Goal: Task Accomplishment & Management: Complete application form

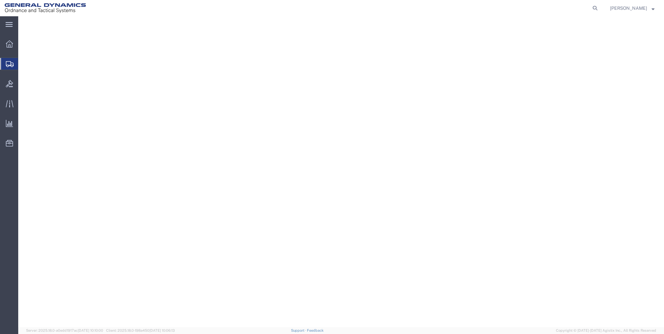
select select
select select "NY"
select select
select select "PA"
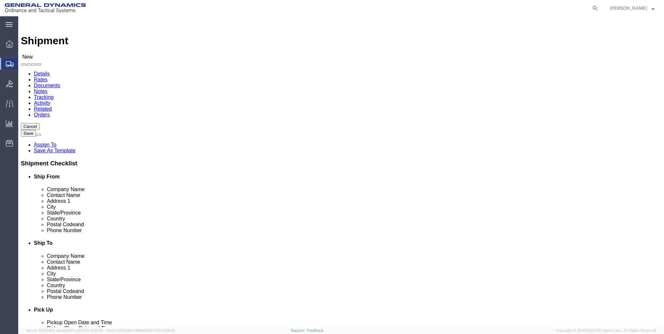
scroll to position [384, 0]
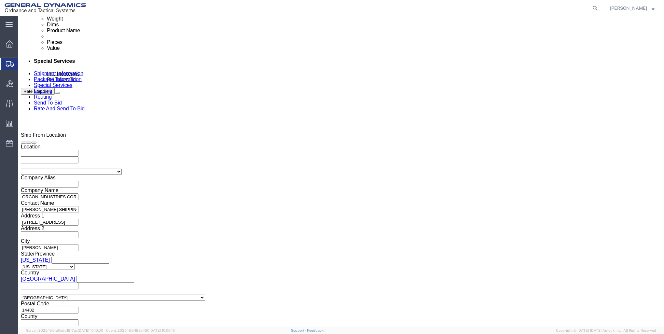
click input "text"
type input "000"
click input "text"
type input "000"
click input "text"
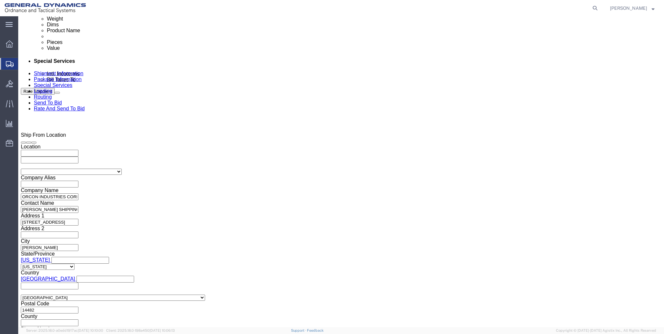
type input "000"
click button "Continue"
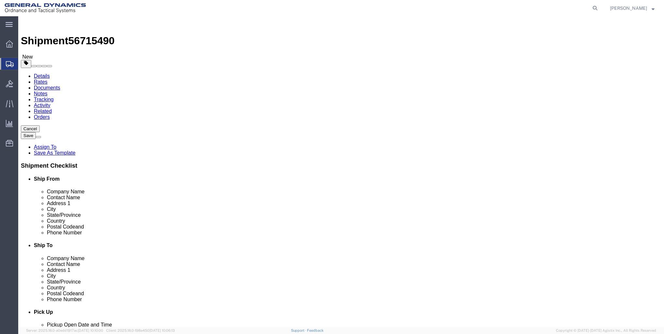
click select "Select Bale(s) Basket(s) Bolt(s) Bottle(s) Buckets Bulk Bundle(s) Can(s) Cardbo…"
select select "PSST"
click select "Select Bale(s) Basket(s) Bolt(s) Bottle(s) Buckets Bulk Bundle(s) Can(s) Cardbo…"
click input "1"
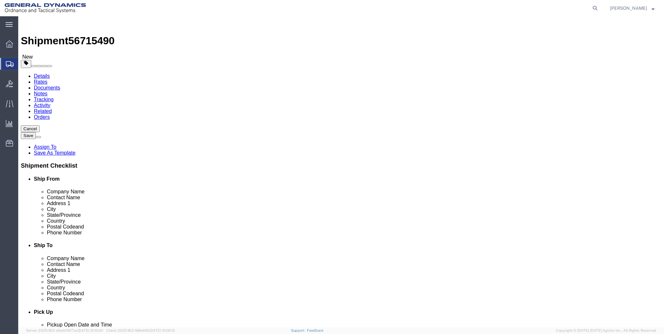
click input "text"
type input "48"
type input "40"
type input "48"
click input "0.00"
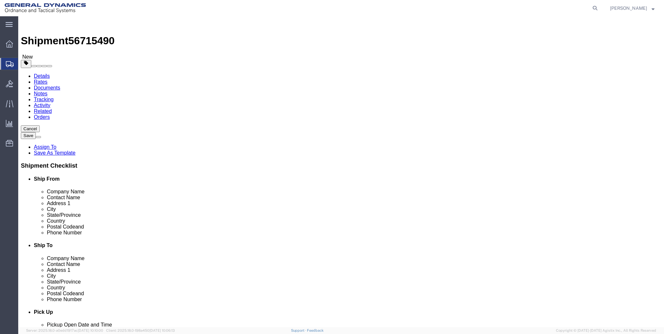
type input "0"
type input "146"
click link "Add Content"
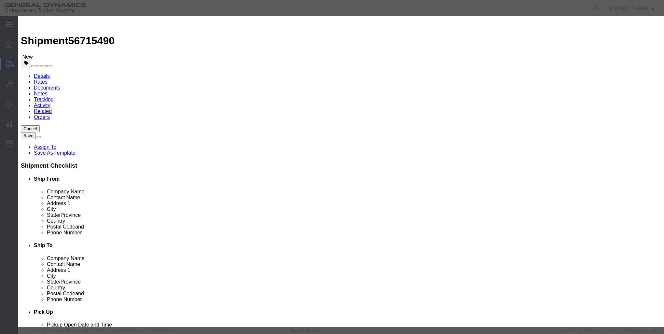
click input "text"
type input "PLASTIC CORRUGATED"
click input "0"
type input "16"
click input "text"
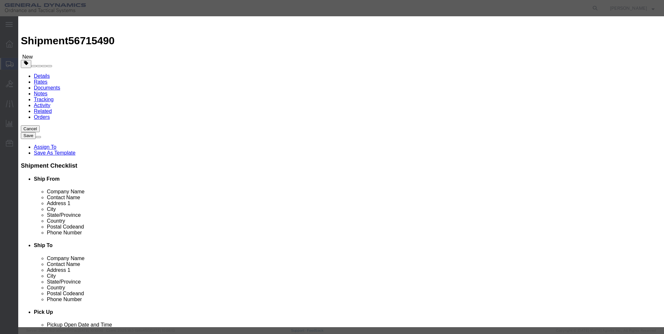
type input "1"
click select "Select 50 55 60 65 70 85 92.5 100 125 175 250 300 400"
select select "85"
click select "Select 50 55 60 65 70 85 92.5 100 125 175 250 300 400"
click button "Save & Add Another"
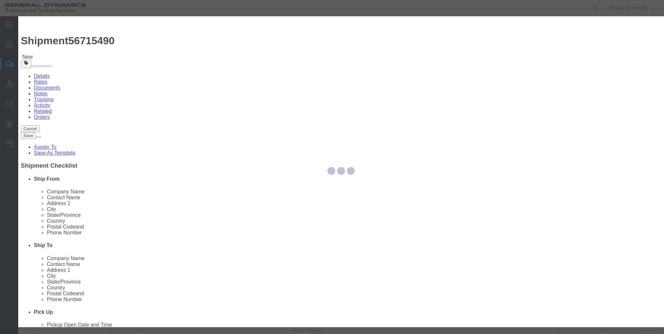
select select "EA"
select select
select select "USD"
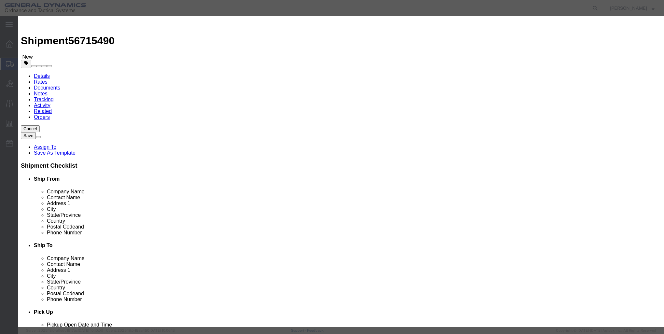
click input "text"
type input "c"
type input "PLASTIC CORRUGATED"
select select "US"
click input "text"
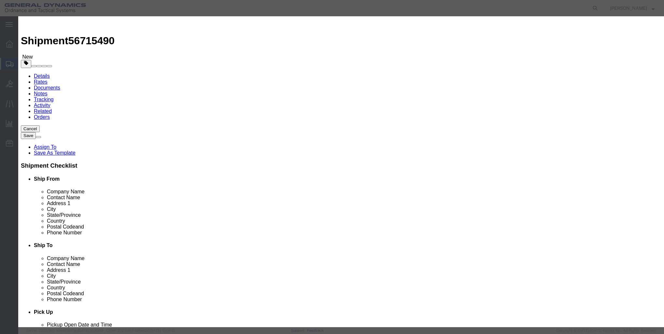
click input "PLASTIC CORRUGATED"
type input "P"
click h3 "Add content"
click icon "button"
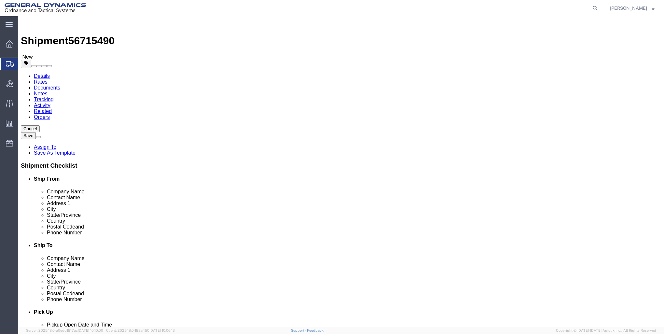
click link "Add Package"
select select "PSST"
click select "Select Bale(s) Basket(s) Bolt(s) Bottle(s) Buckets Bulk Bundle(s) Can(s) Cardbo…"
select select "PSST"
click select "Select Bale(s) Basket(s) Bolt(s) Bottle(s) Buckets Bulk Bundle(s) Can(s) Cardbo…"
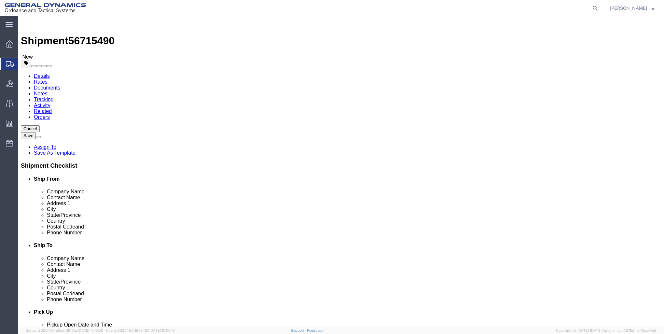
click input "1"
type input "22"
click input "text"
type input "48"
type input "40"
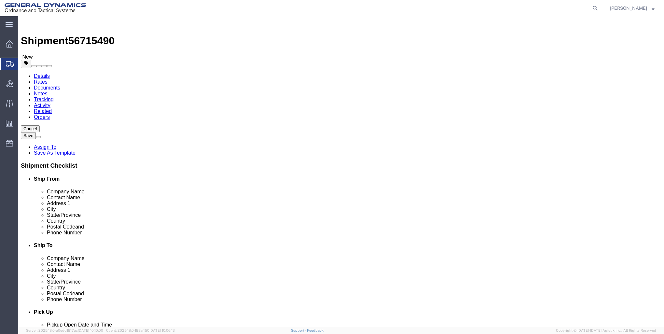
type input "48"
click input "0.00"
type input "0"
click icon
click dd "1.00 USD"
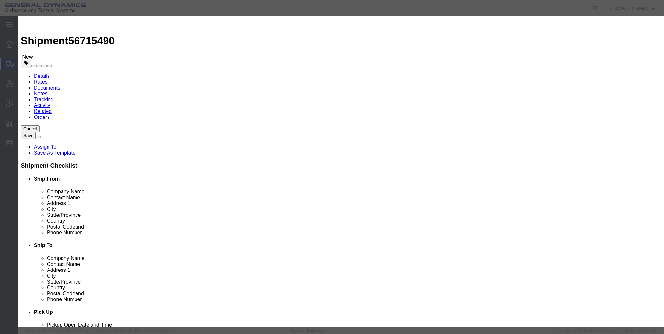
click input "1.00"
type input "1"
type input "647"
click button "Save & Close"
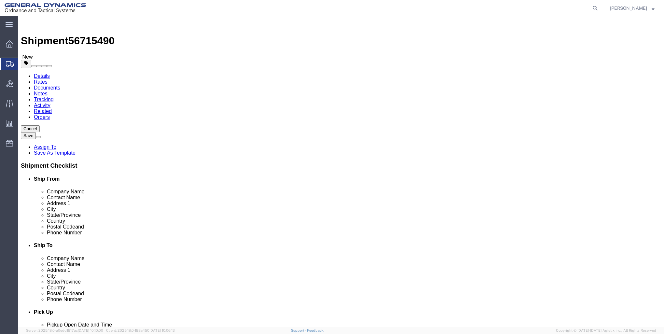
click input "text"
type input "2574"
click link "Add Content"
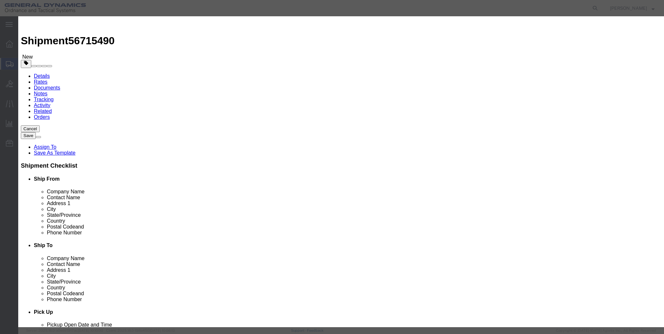
click input "text"
type input "PLASTIC CORRUGATED"
click input "0"
type input "264"
click input "text"
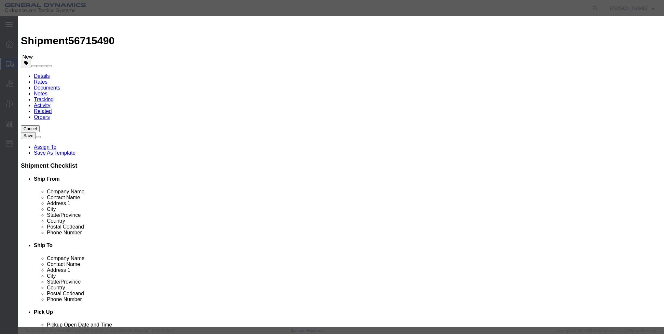
type input "14240.60"
click select "Select 50 55 60 65 70 85 92.5 100 125 175 250 300 400"
select select "85"
click select "Select 50 55 60 65 70 85 92.5 100 125 175 250 300 400"
click button "Save & Close"
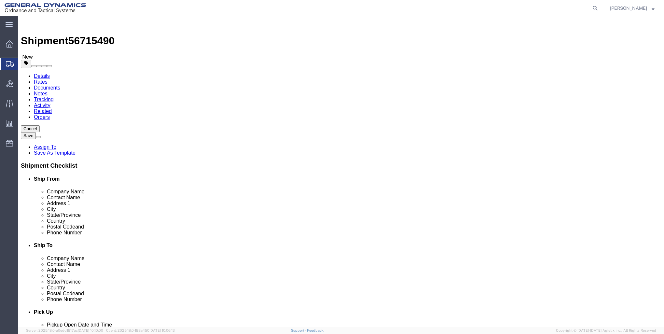
click button "Rate Shipment"
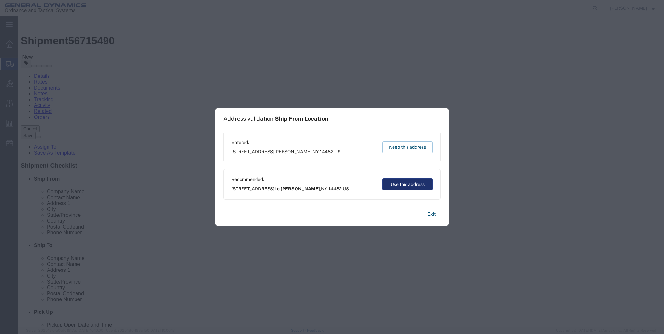
click at [393, 184] on button "Use this address" at bounding box center [408, 184] width 50 height 12
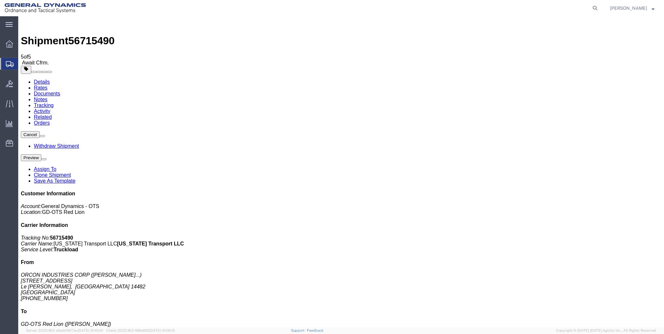
checkbox input "true"
click at [10, 44] on icon at bounding box center [9, 43] width 7 height 7
